Goal: Information Seeking & Learning: Learn about a topic

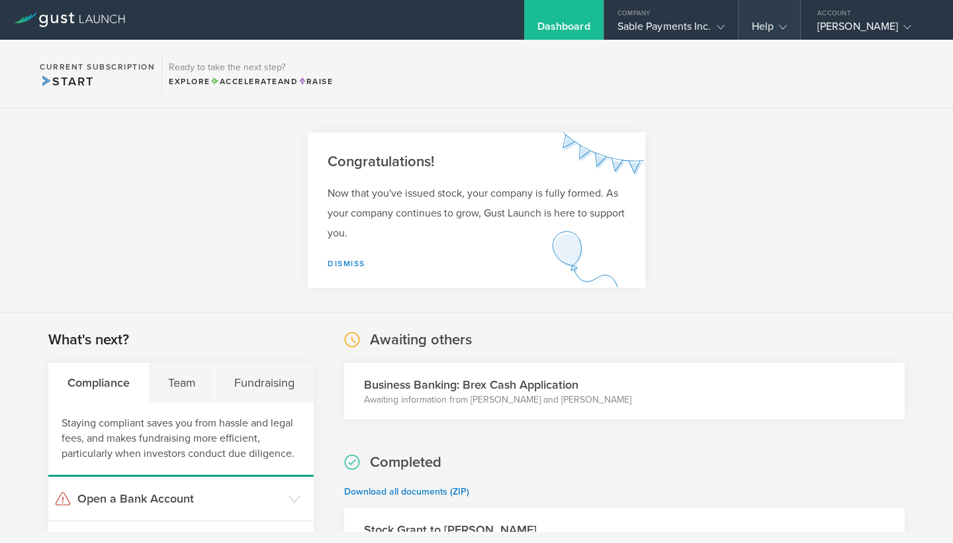
click at [780, 22] on gust-icon at bounding box center [780, 26] width 13 height 13
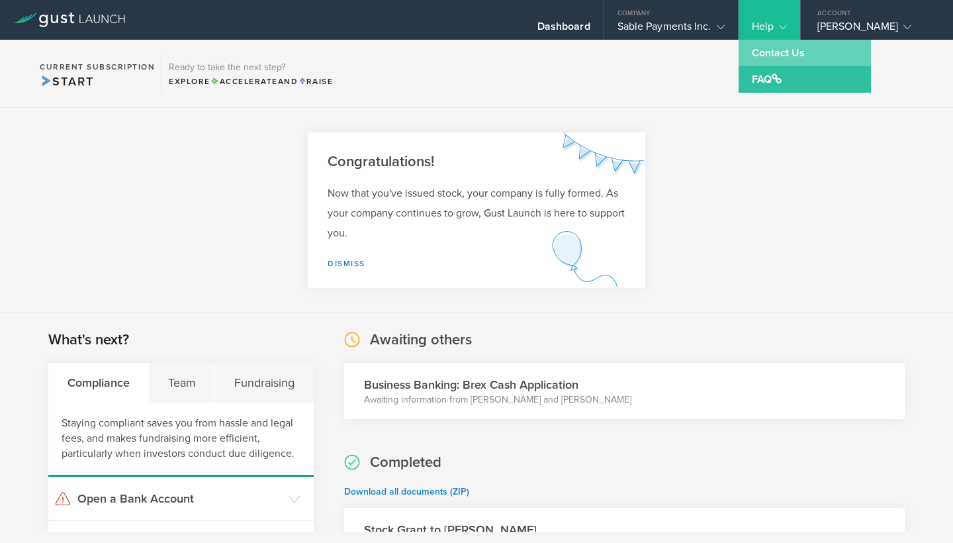
click at [783, 57] on link "Contact Us" at bounding box center [805, 53] width 132 height 26
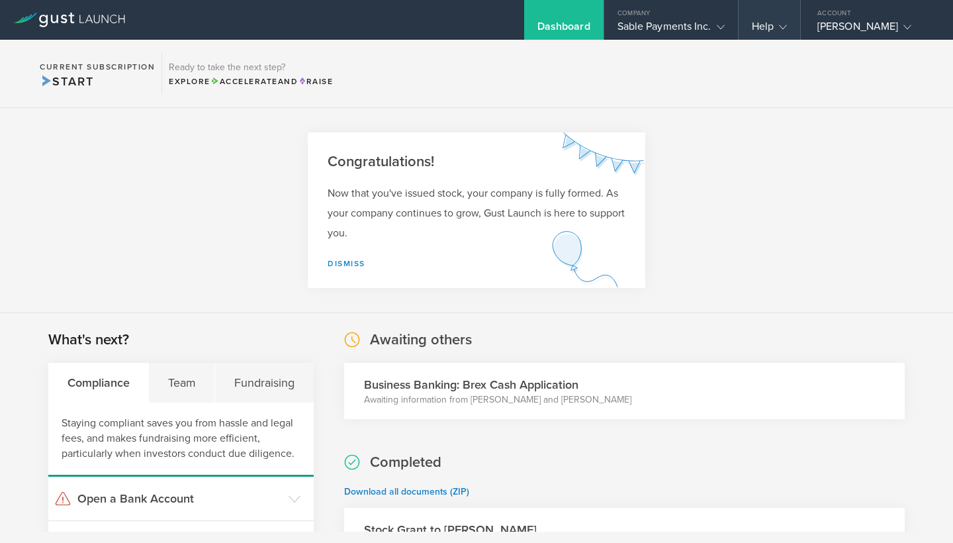
click at [768, 23] on div "Help" at bounding box center [769, 30] width 35 height 20
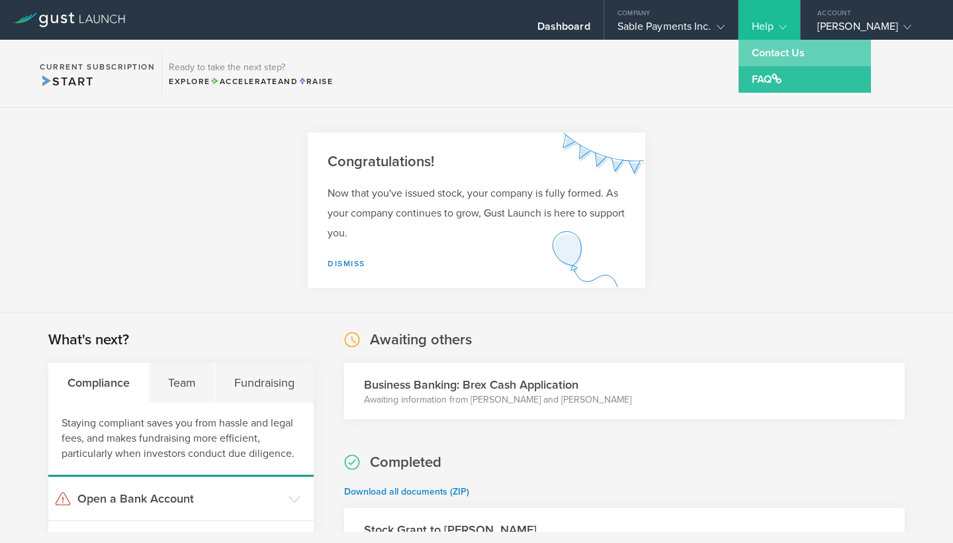
click at [769, 48] on link "Contact Us" at bounding box center [805, 53] width 132 height 26
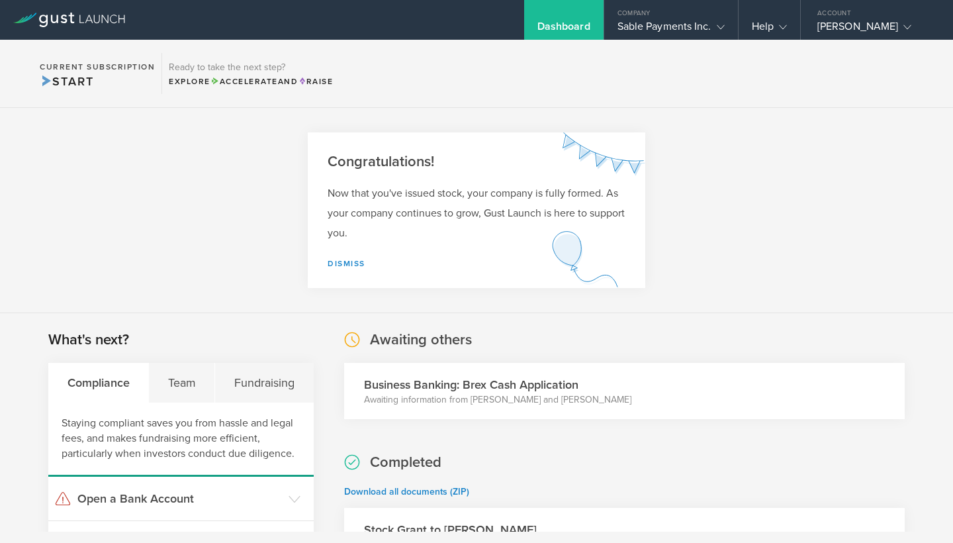
click at [557, 21] on div "Dashboard" at bounding box center [563, 30] width 53 height 20
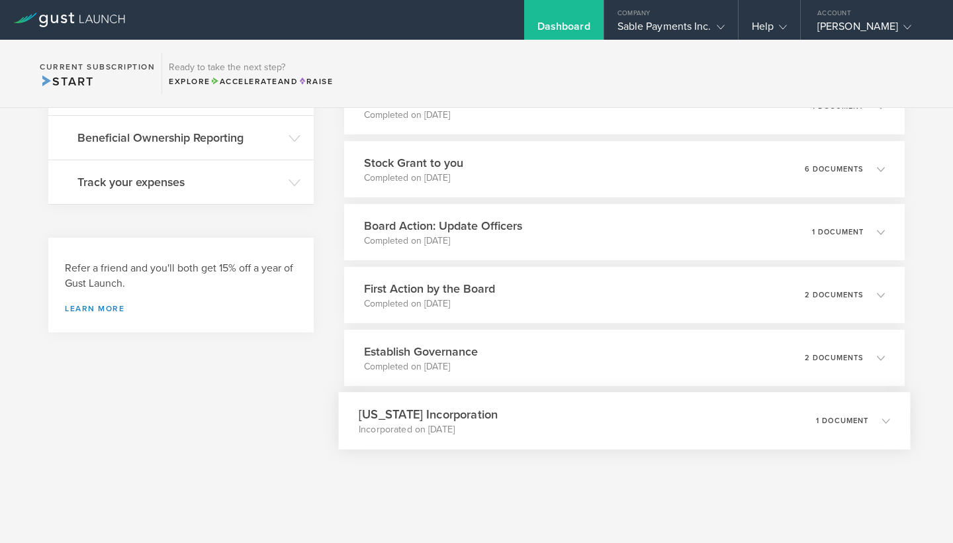
click at [886, 421] on icon at bounding box center [886, 420] width 8 height 8
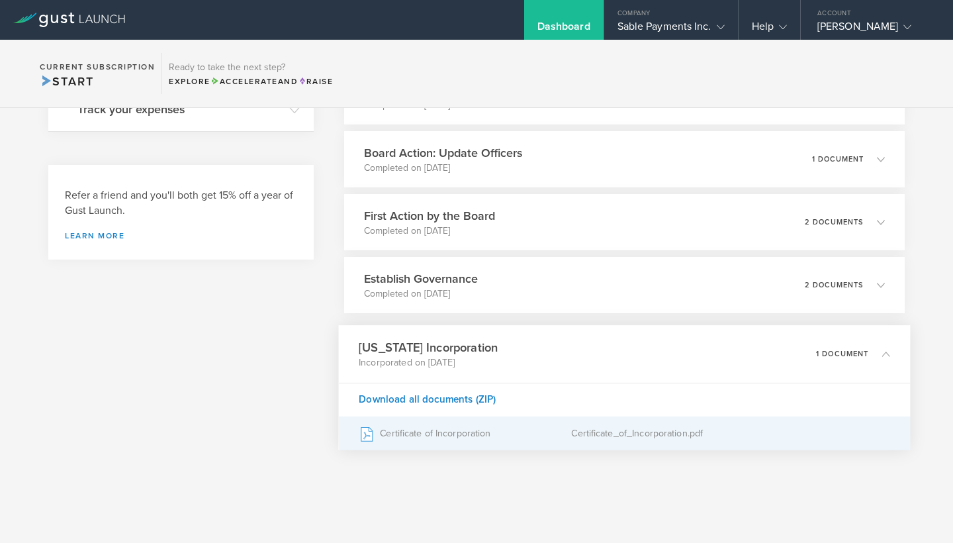
scroll to position [628, 0]
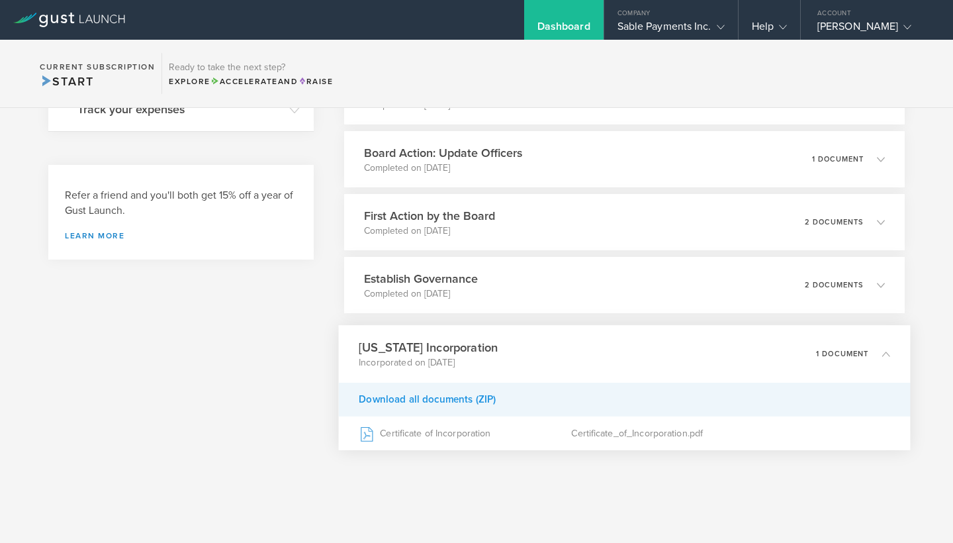
click at [418, 400] on div "Download all documents (ZIP)" at bounding box center [624, 400] width 572 height 34
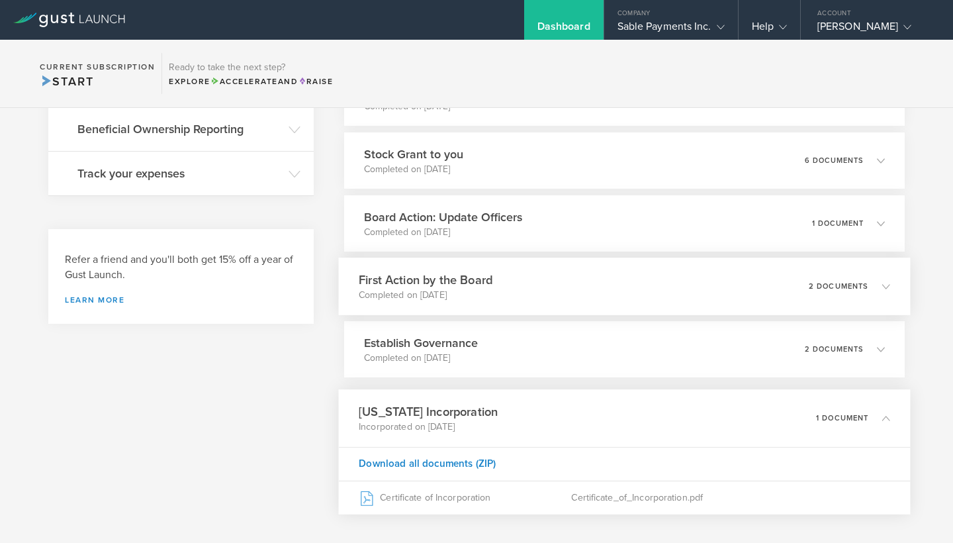
scroll to position [561, 0]
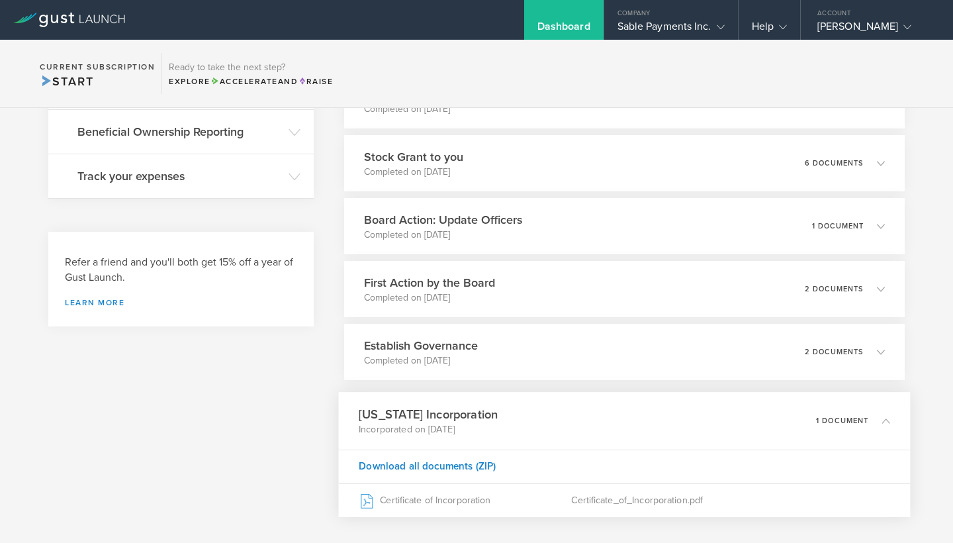
click at [884, 418] on icon at bounding box center [886, 420] width 8 height 8
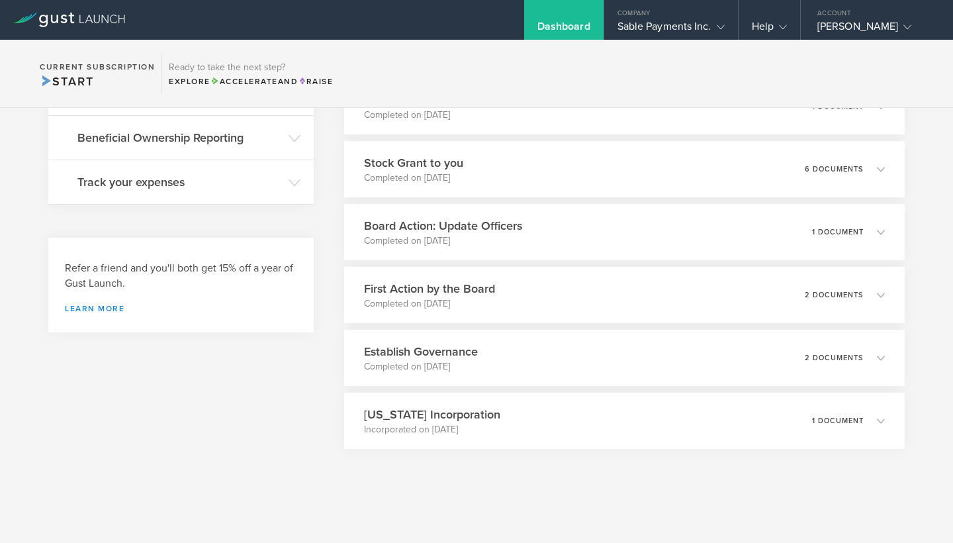
scroll to position [555, 0]
click at [781, 28] on icon at bounding box center [783, 27] width 8 height 8
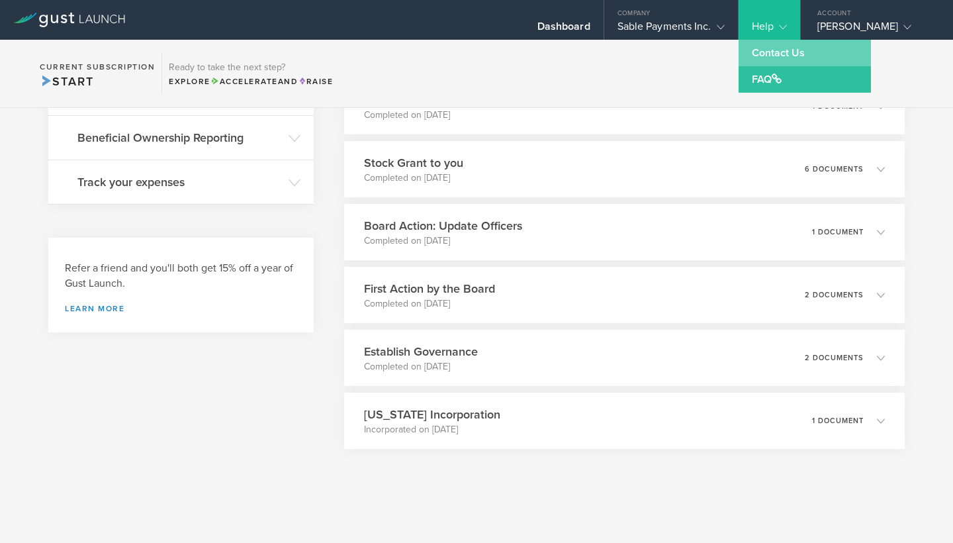
click at [764, 52] on link "Contact Us" at bounding box center [805, 53] width 132 height 26
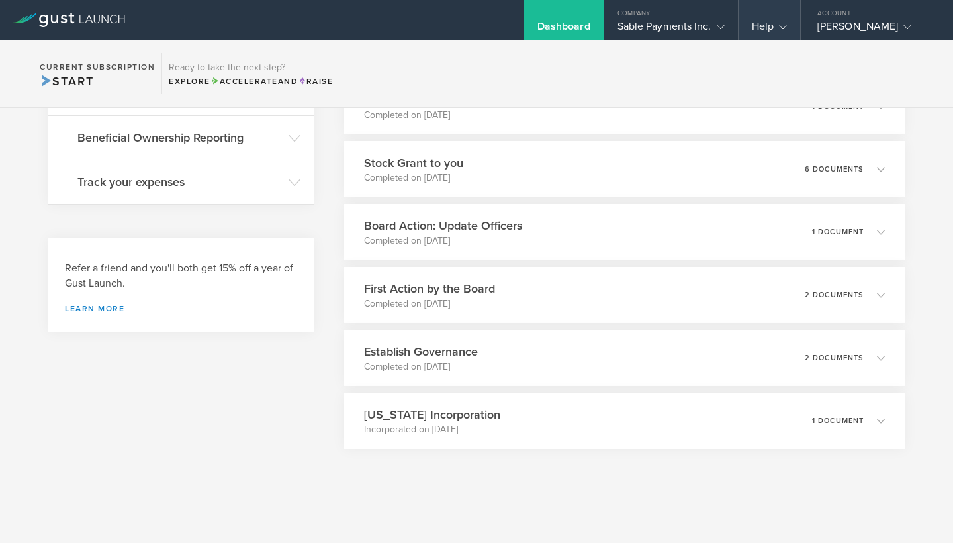
click at [773, 27] on div "Help" at bounding box center [769, 30] width 35 height 20
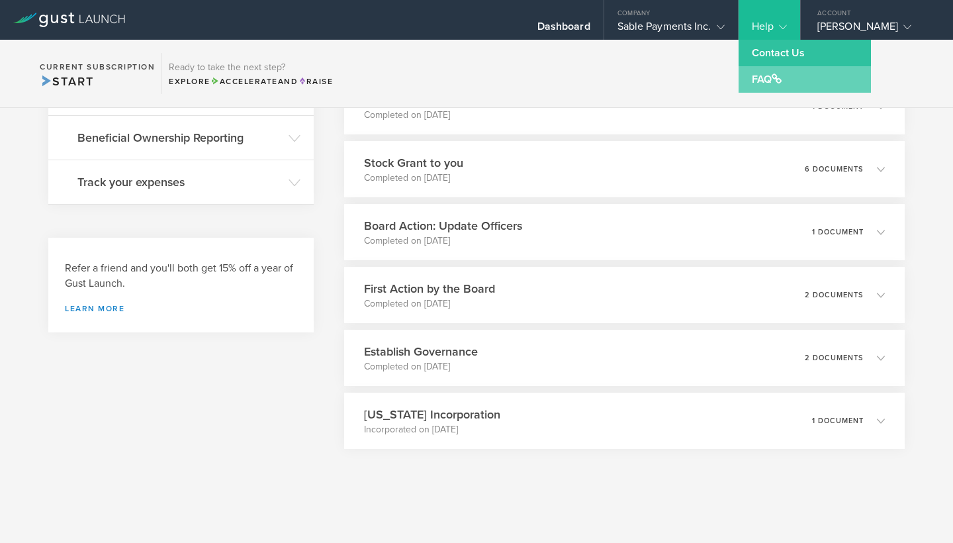
click at [776, 81] on span at bounding box center [777, 78] width 10 height 11
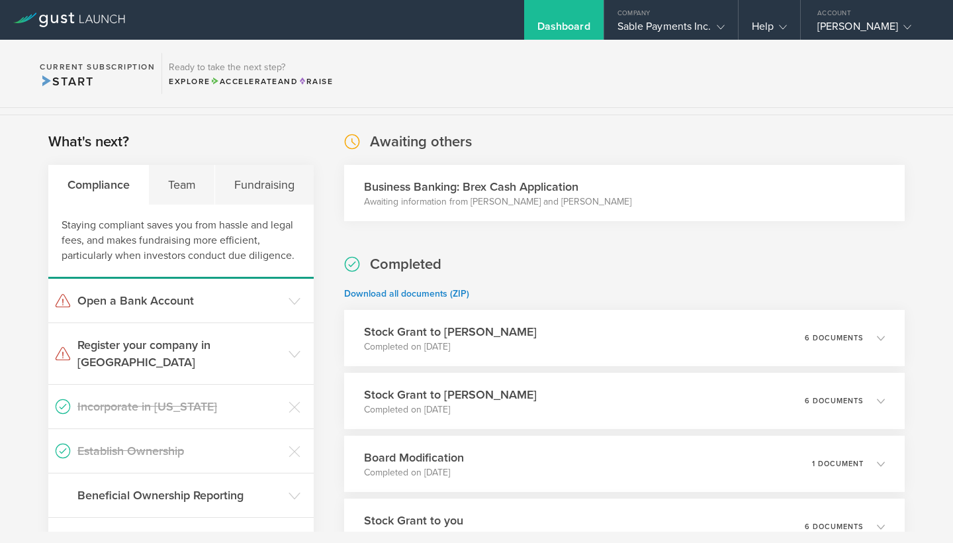
scroll to position [101, 0]
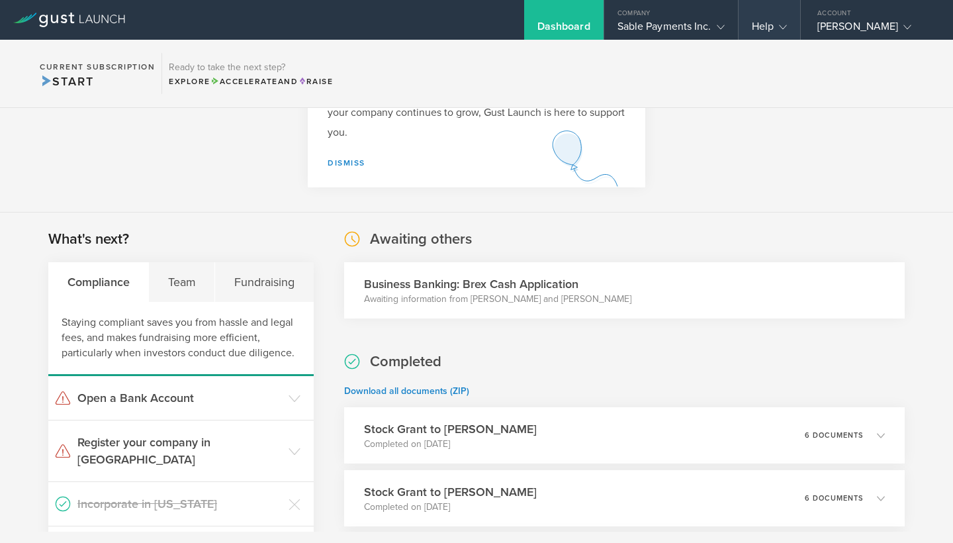
click at [783, 33] on div "Help" at bounding box center [769, 30] width 35 height 20
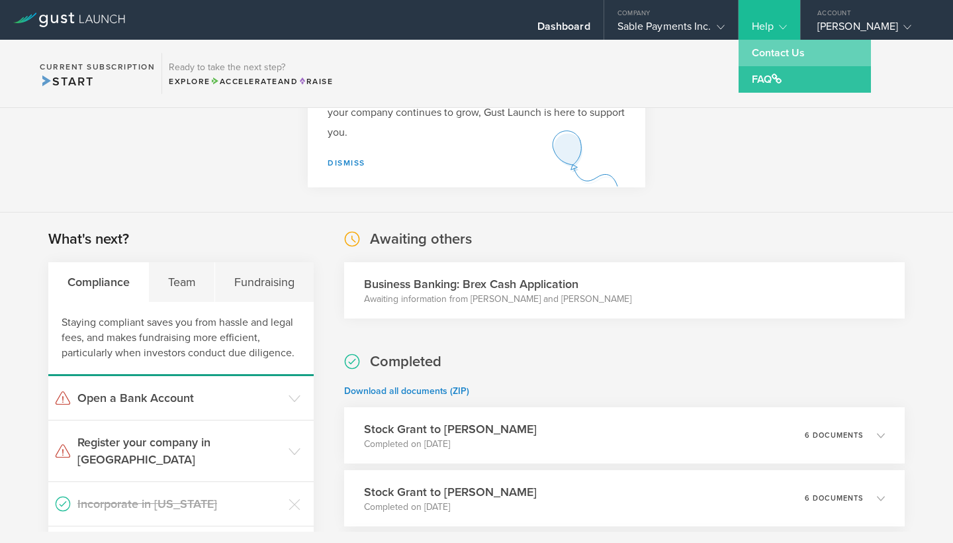
click at [780, 58] on link "Contact Us" at bounding box center [805, 53] width 132 height 26
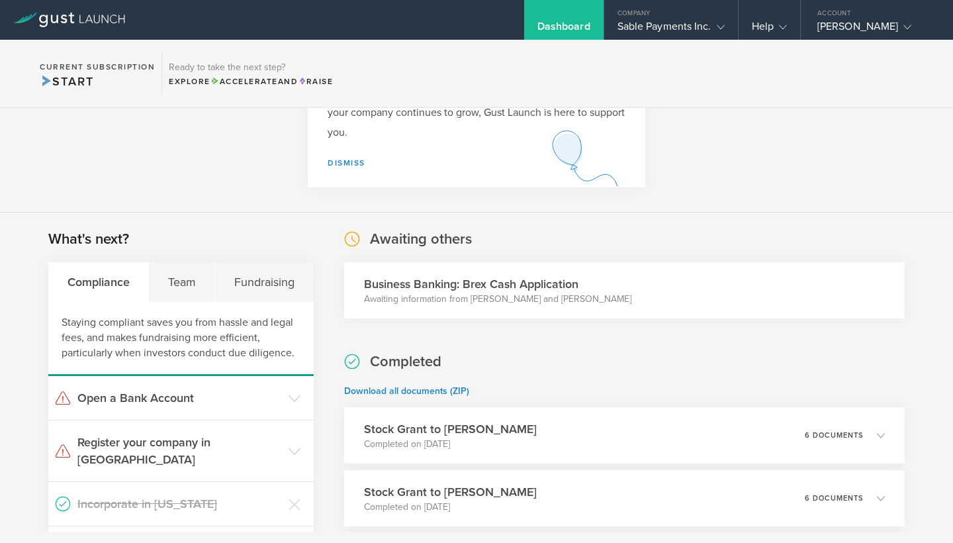
scroll to position [0, 0]
click at [900, 30] on div "[PERSON_NAME]" at bounding box center [873, 30] width 113 height 20
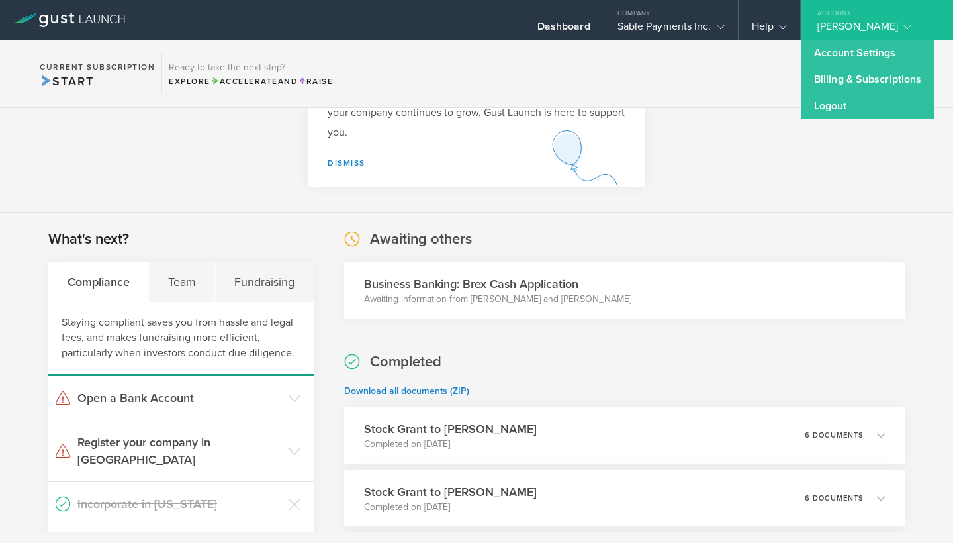
click at [769, 96] on section "Current Subscription Start Ready to take the next step? Explore Accelerate and …" at bounding box center [476, 74] width 953 height 68
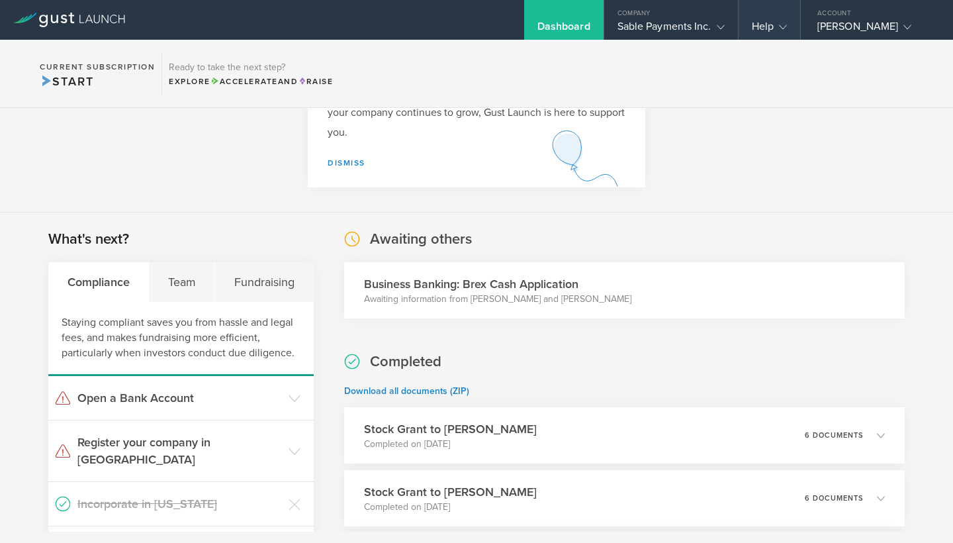
click at [784, 23] on gust-icon at bounding box center [780, 26] width 13 height 13
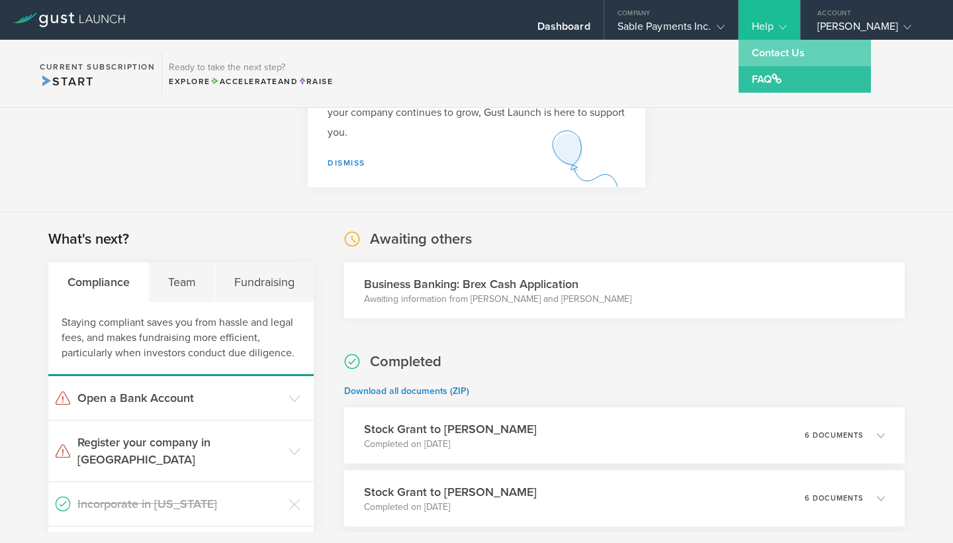
click at [766, 52] on link "Contact Us" at bounding box center [805, 53] width 132 height 26
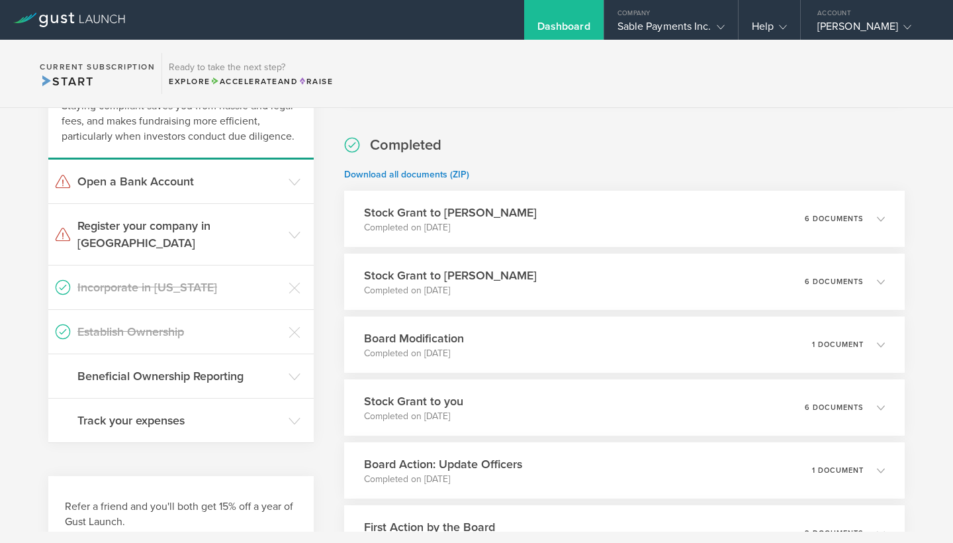
scroll to position [313, 0]
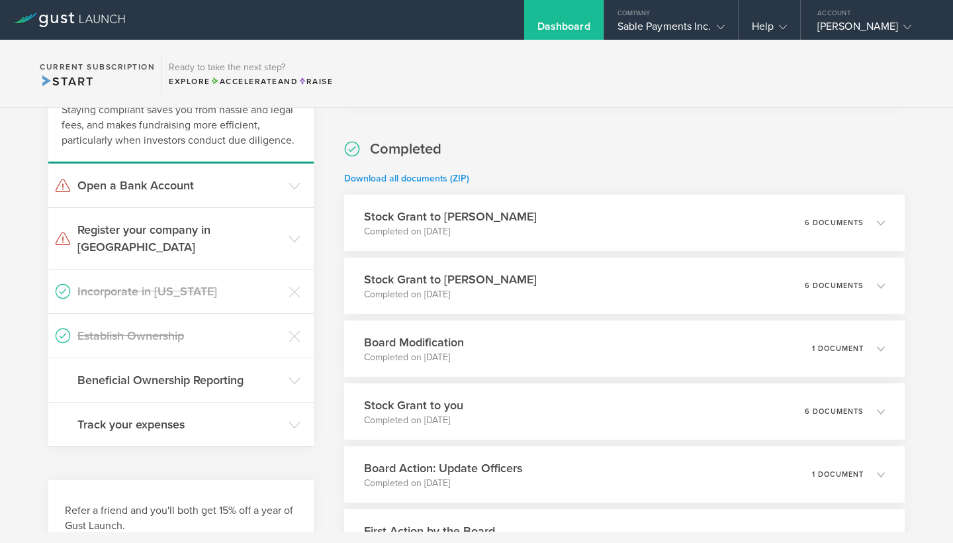
click at [431, 178] on link "Download all documents (ZIP)" at bounding box center [406, 178] width 125 height 11
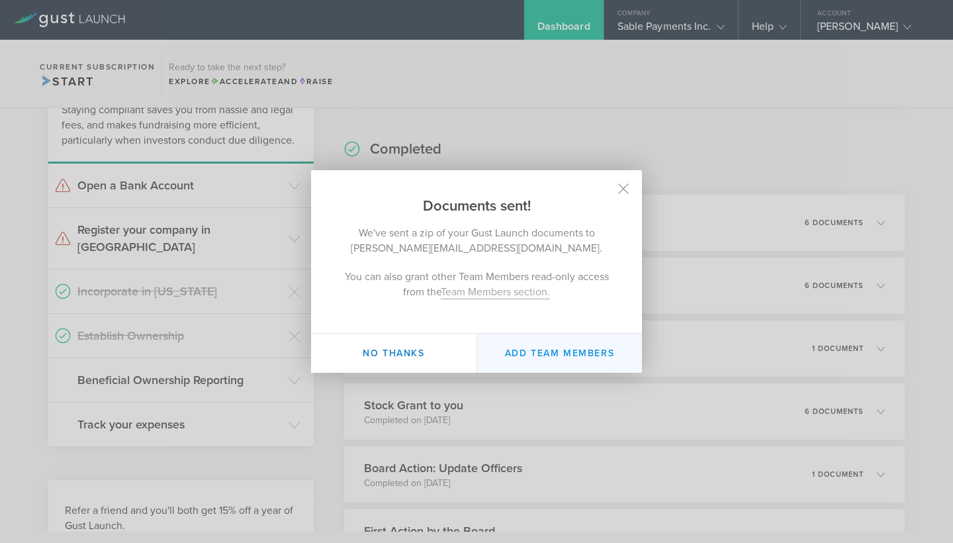
click at [553, 348] on button "Add Team Members" at bounding box center [559, 353] width 165 height 39
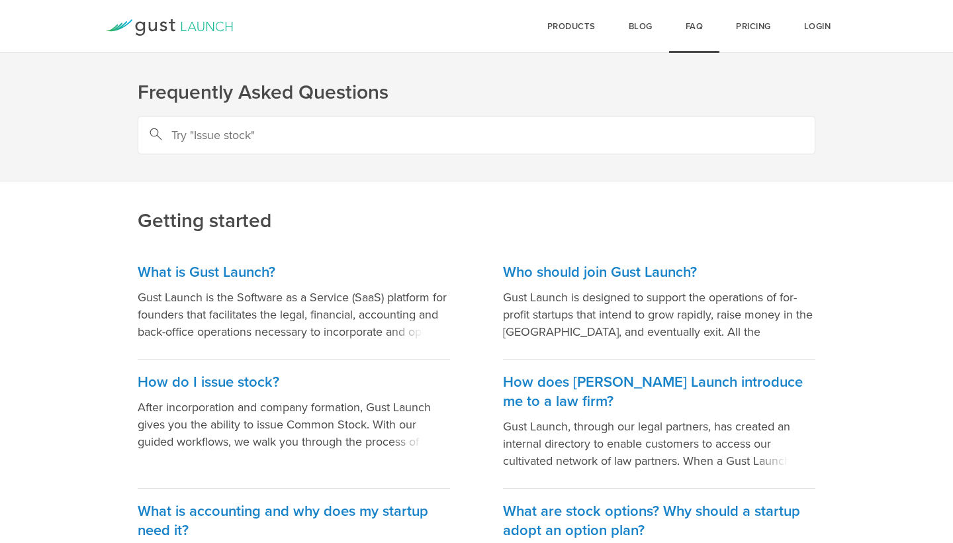
click at [395, 147] on input "text" at bounding box center [477, 135] width 678 height 38
type input "bre"
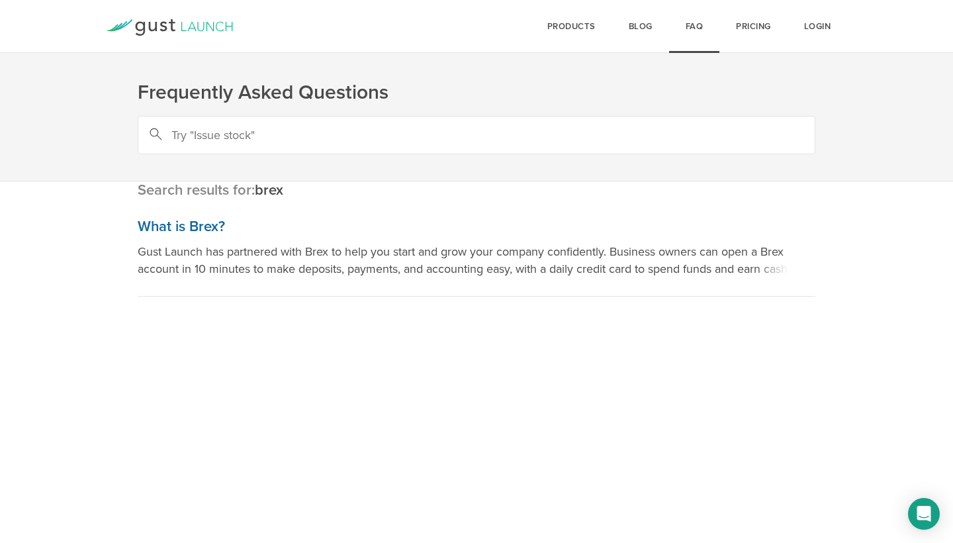
click at [747, 262] on p "Gust Launch has partnered with Brex to help you start and grow your company con…" at bounding box center [477, 260] width 678 height 34
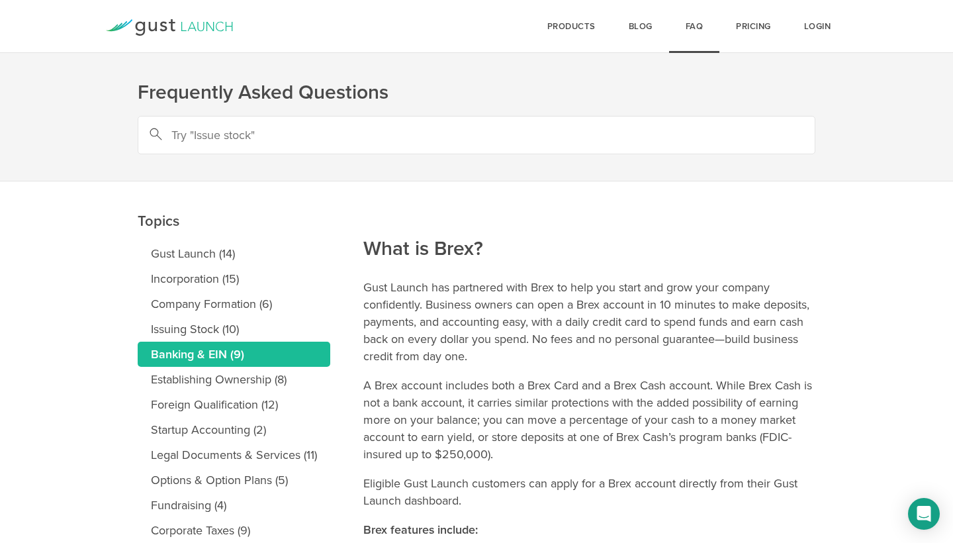
click at [446, 134] on input "text" at bounding box center [477, 135] width 678 height 38
type input "security"
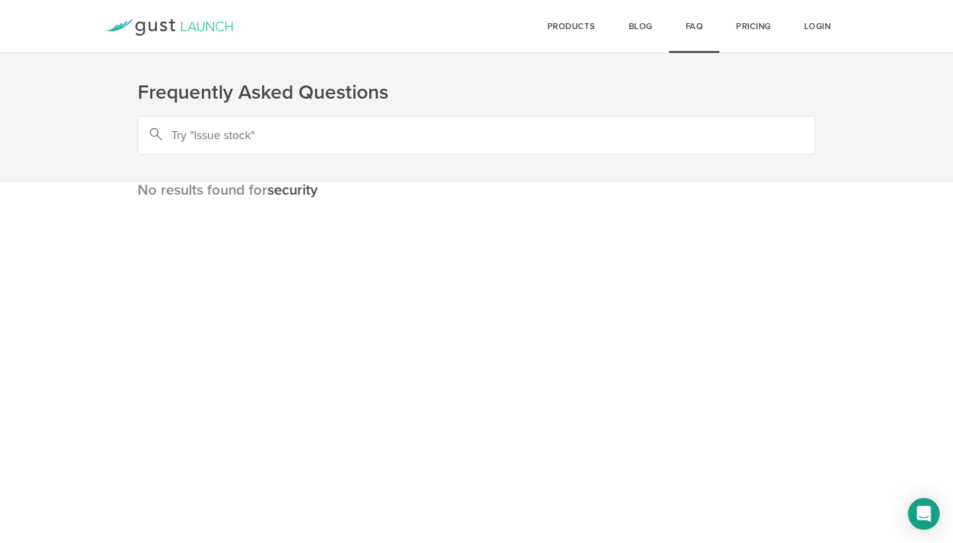
click at [273, 140] on input "text" at bounding box center [477, 135] width 678 height 38
type input "information security"
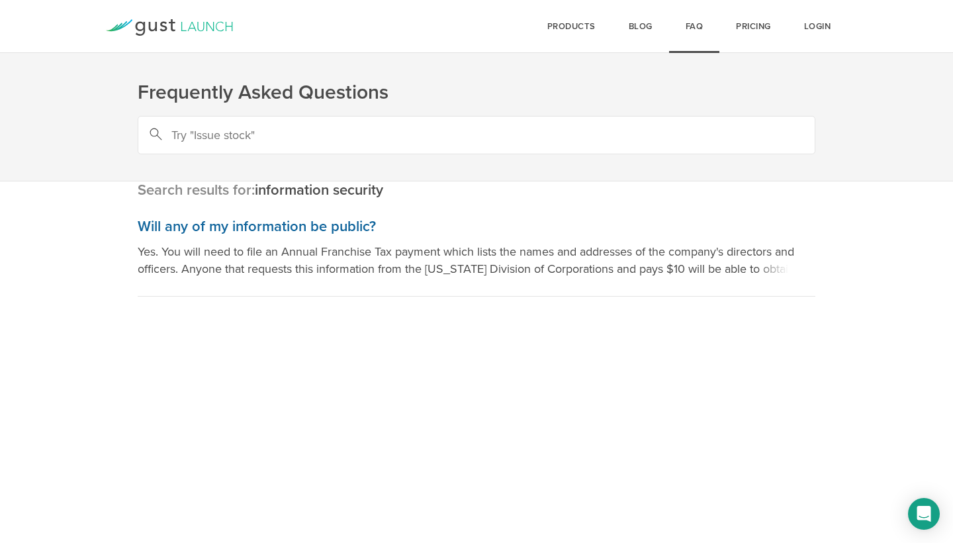
click at [743, 265] on p "Yes. You will need to file an Annual Franchise Tax payment which lists the name…" at bounding box center [477, 260] width 678 height 34
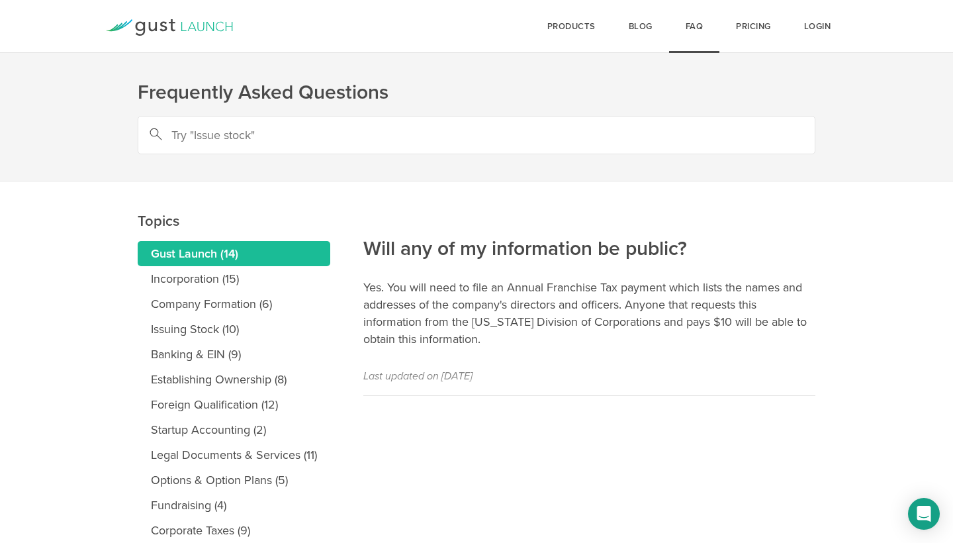
drag, startPoint x: 365, startPoint y: 246, endPoint x: 534, endPoint y: 379, distance: 214.9
click at [534, 379] on article "Will any of my information be public? Yes. You will need to file an Annual Fran…" at bounding box center [589, 288] width 452 height 214
copy article "Will any of my information be public? Yes. You will need to file an Annual Fran…"
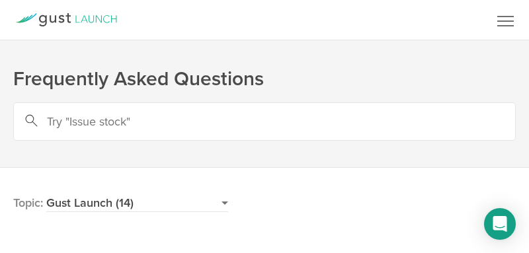
click at [418, 241] on h2 "Will any of my information be public?" at bounding box center [264, 221] width 503 height 116
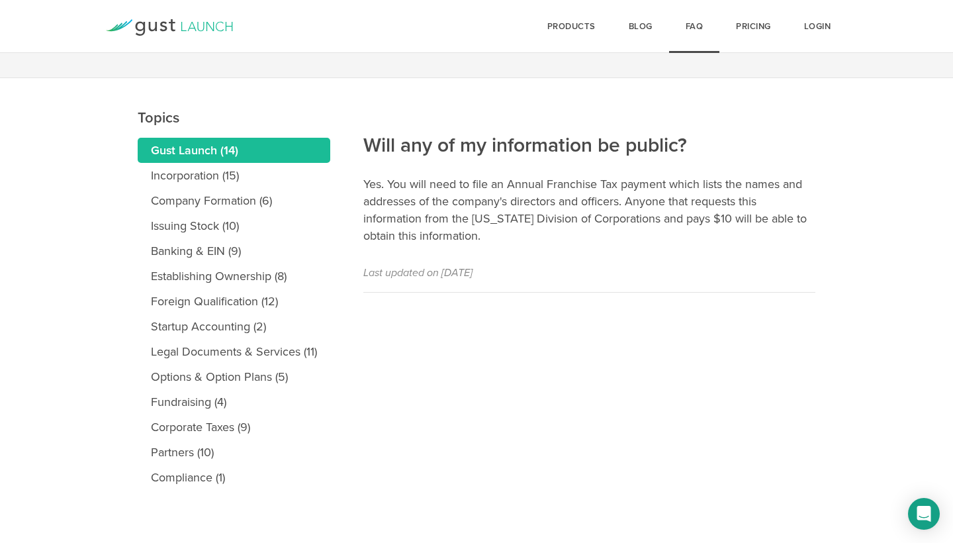
scroll to position [103, 0]
click at [210, 481] on link "Compliance (1)" at bounding box center [234, 477] width 193 height 25
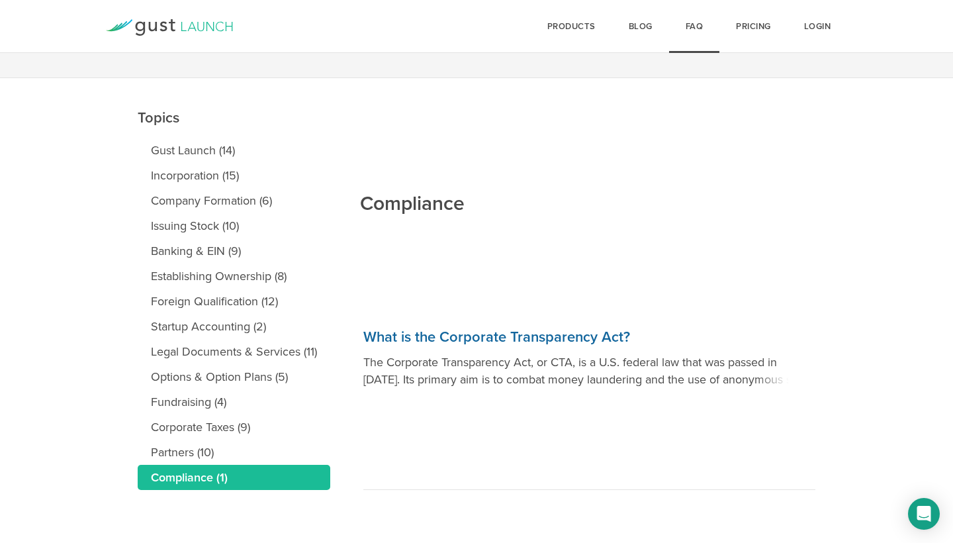
scroll to position [103, 0]
click at [704, 347] on link "What is the Corporate Transparency Act? The Corporate Transparency Act, or CTA,…" at bounding box center [589, 401] width 452 height 175
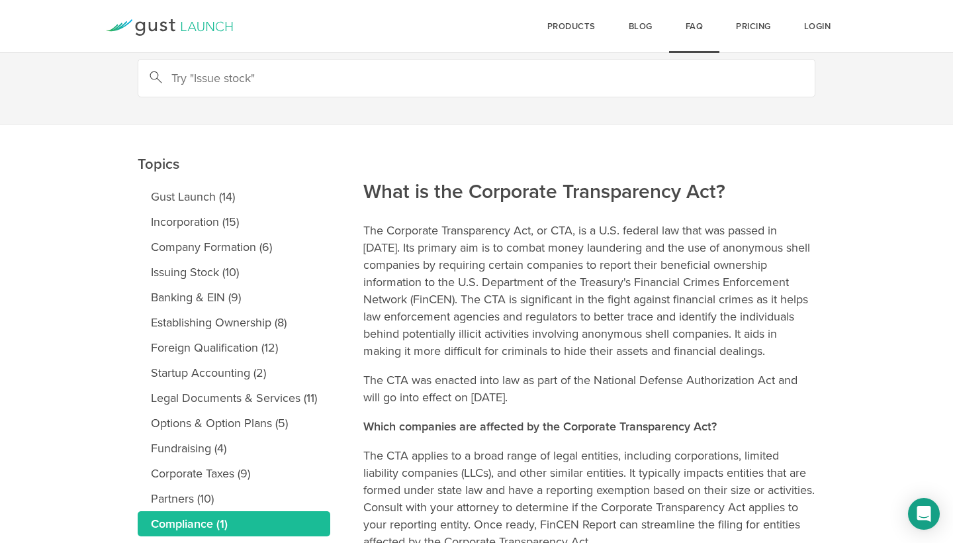
scroll to position [80, 0]
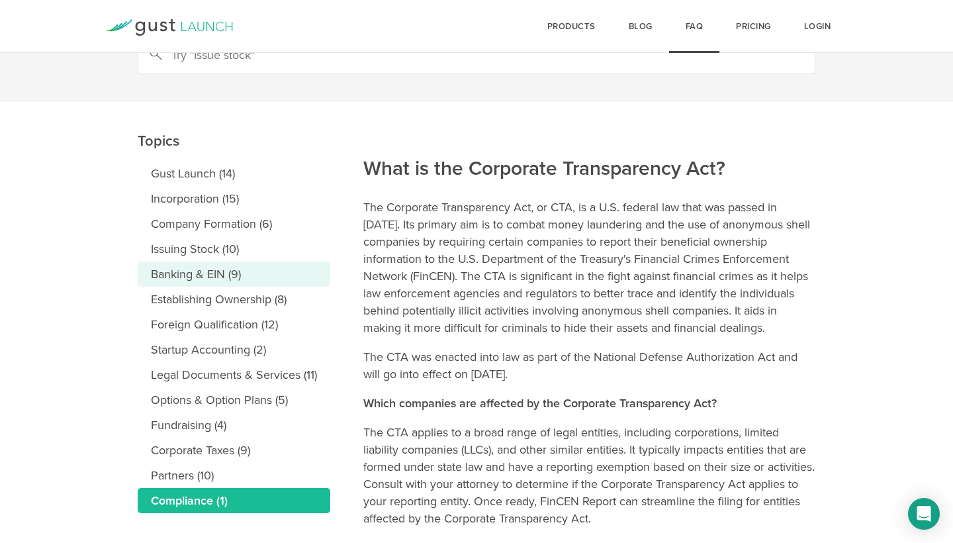
click at [218, 279] on link "Banking & EIN (9)" at bounding box center [234, 273] width 193 height 25
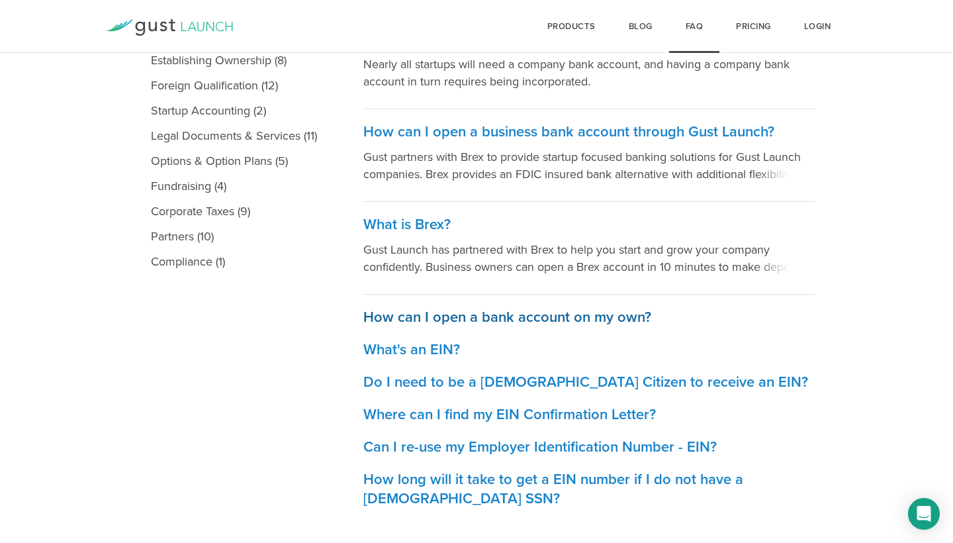
scroll to position [318, 0]
click at [596, 316] on h3 "How can I open a bank account on my own?" at bounding box center [589, 317] width 452 height 19
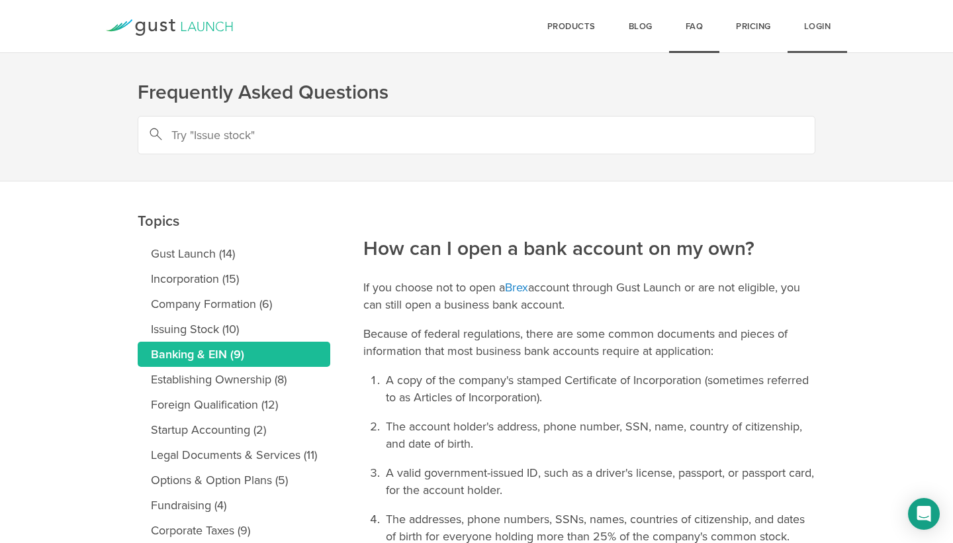
click at [809, 29] on link "Login" at bounding box center [818, 26] width 60 height 53
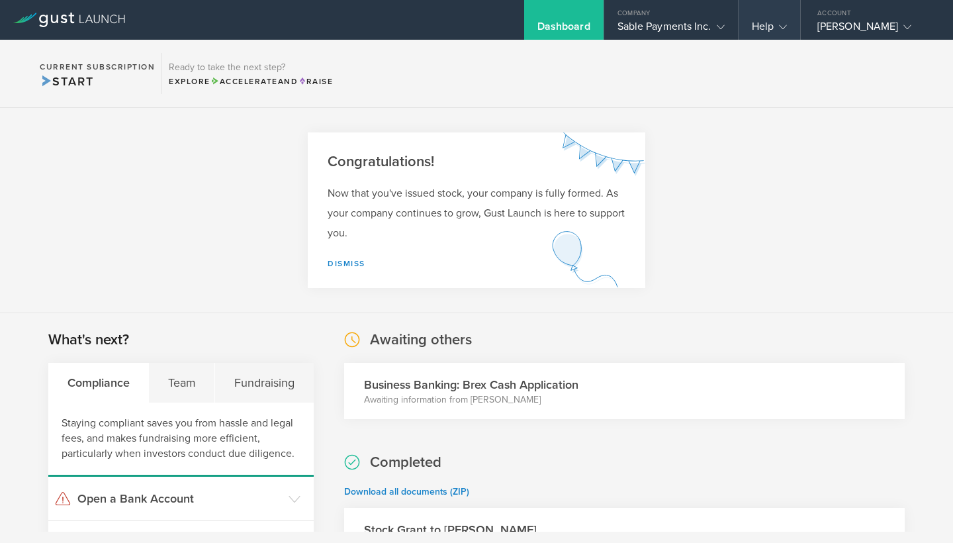
click at [776, 32] on gust-icon at bounding box center [780, 26] width 13 height 13
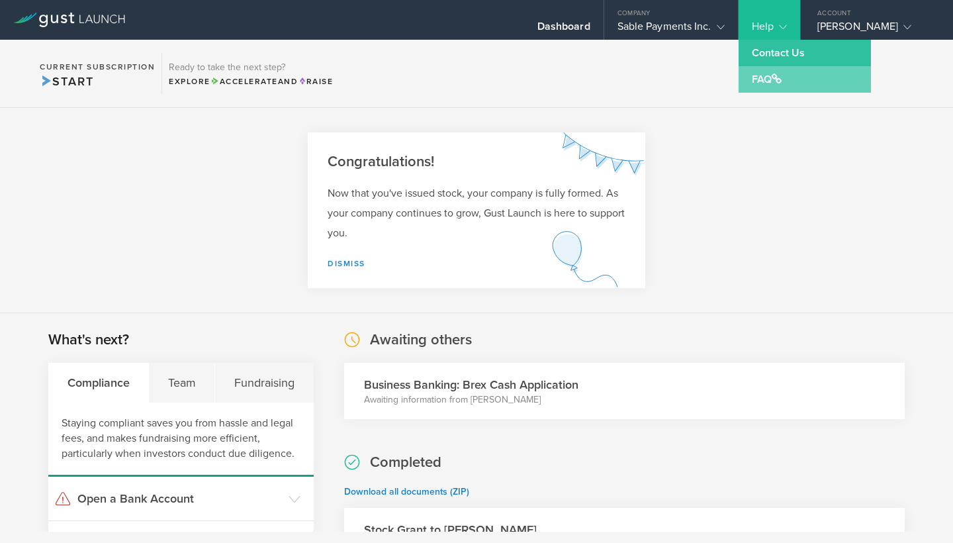
click at [776, 68] on link "FAQ" at bounding box center [805, 79] width 132 height 26
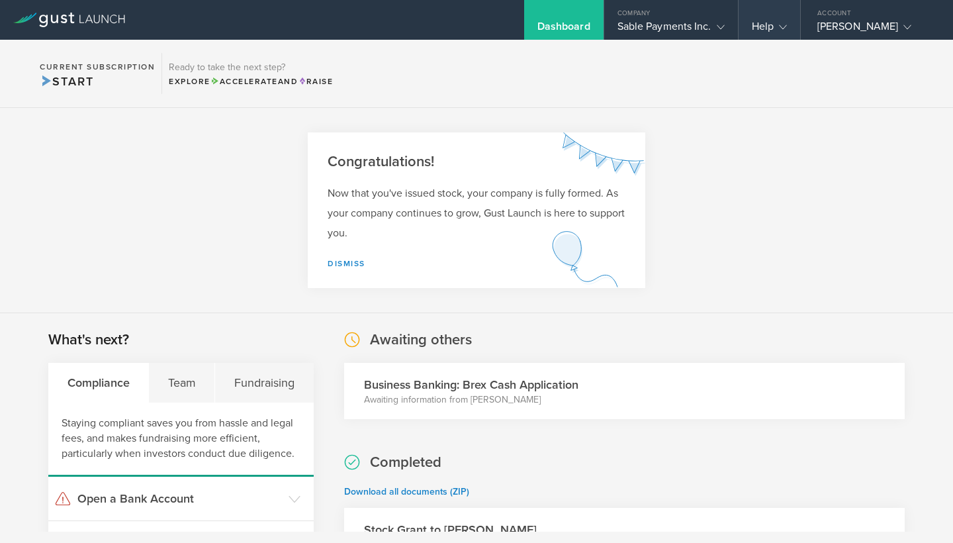
click at [776, 32] on gust-icon at bounding box center [780, 26] width 13 height 13
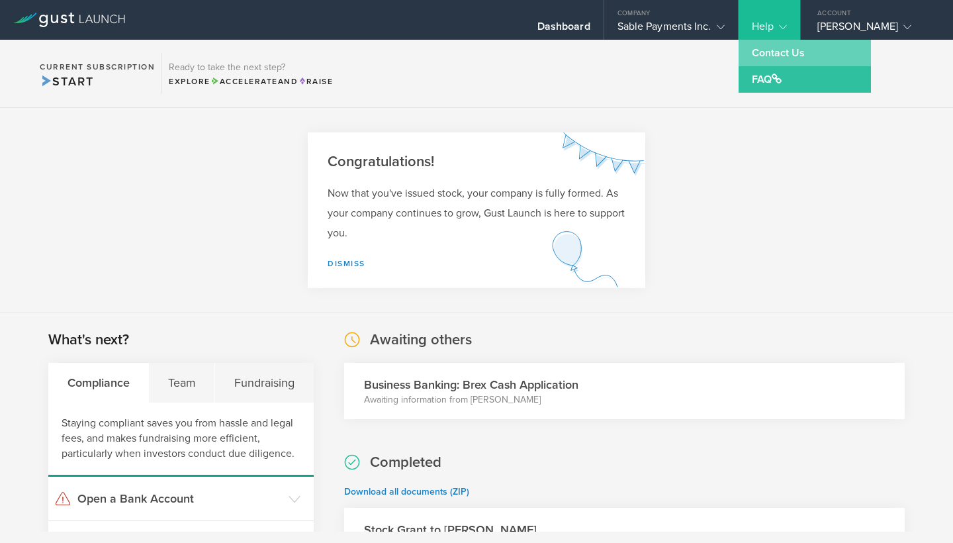
click at [767, 46] on link "Contact Us" at bounding box center [805, 53] width 132 height 26
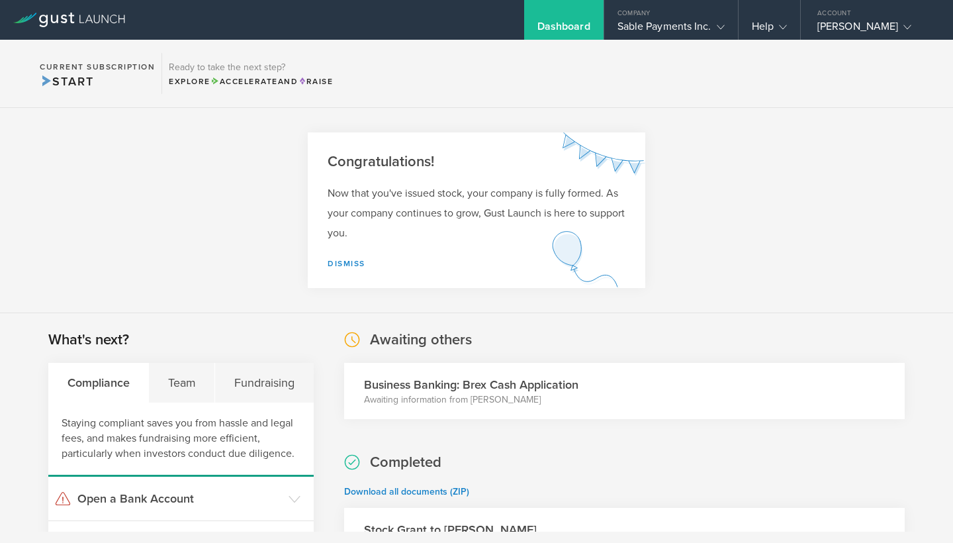
click at [560, 87] on section "Current Subscription Start Ready to take the next step? Explore Accelerate and …" at bounding box center [476, 74] width 953 height 68
